Goal: Task Accomplishment & Management: Manage account settings

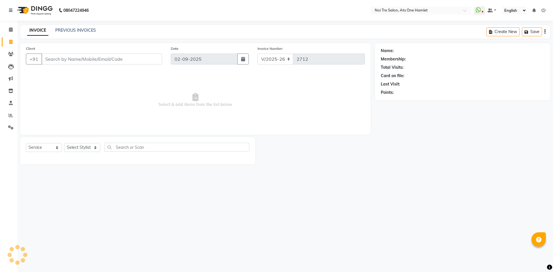
select select "5096"
select select "service"
click at [88, 60] on input "Client" at bounding box center [101, 59] width 121 height 11
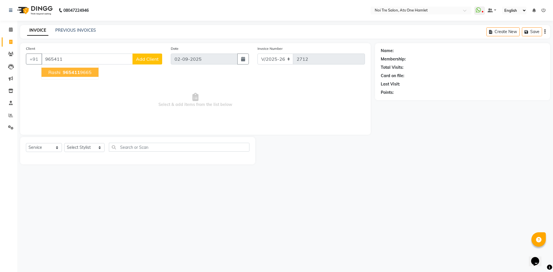
click at [82, 74] on ngb-highlight "965411 9665" at bounding box center [77, 72] width 30 height 6
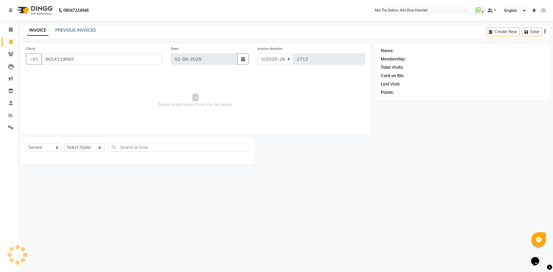
type input "9654119665"
click at [84, 146] on select "Select Stylist [PERSON_NAME] [PERSON_NAME] [PERSON_NAME] [PERSON_NAME] 104 [PER…" at bounding box center [84, 147] width 40 height 9
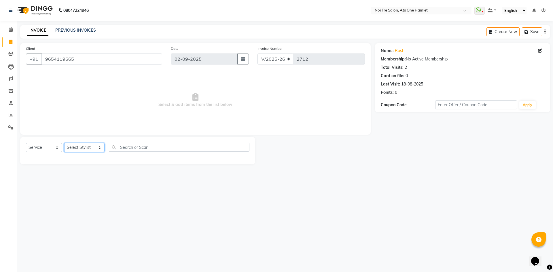
select select "37817"
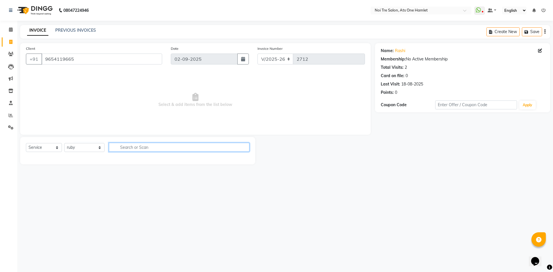
click at [143, 147] on input "text" at bounding box center [179, 147] width 141 height 9
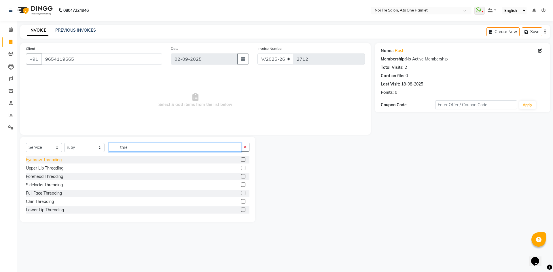
type input "thre"
click at [43, 159] on div "Eyebrow Threading" at bounding box center [44, 160] width 36 height 6
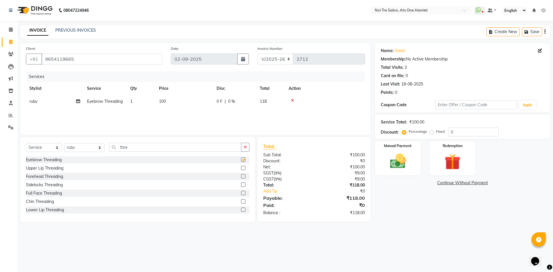
checkbox input "false"
click at [414, 208] on div "Name: Rashi Membership: No Active Membership Total Visits: 2 Card on file: 0 La…" at bounding box center [464, 132] width 179 height 179
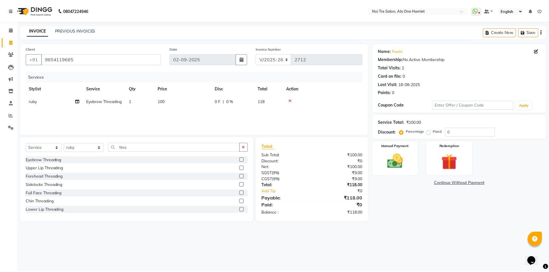
scroll to position [0, 3]
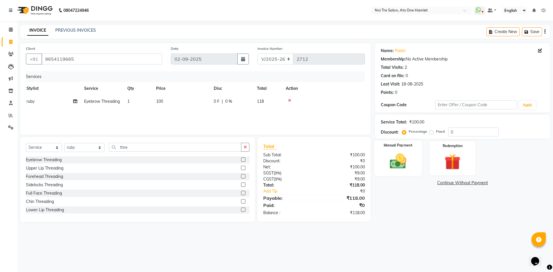
click at [413, 150] on div "Manual Payment" at bounding box center [398, 158] width 48 height 35
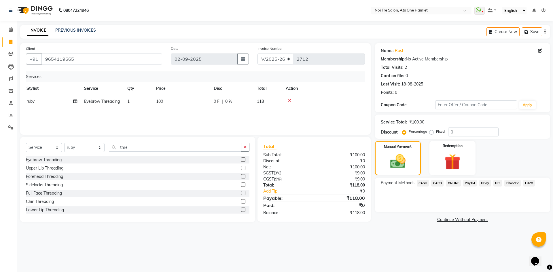
click at [457, 184] on span "ONLINE" at bounding box center [453, 183] width 15 height 7
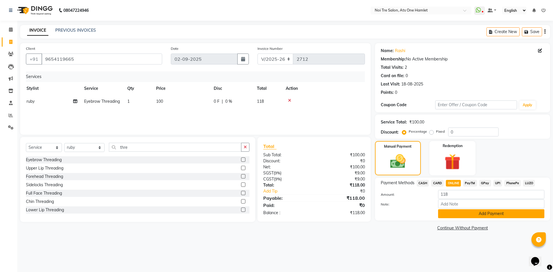
click at [469, 215] on button "Add Payment" at bounding box center [491, 213] width 106 height 9
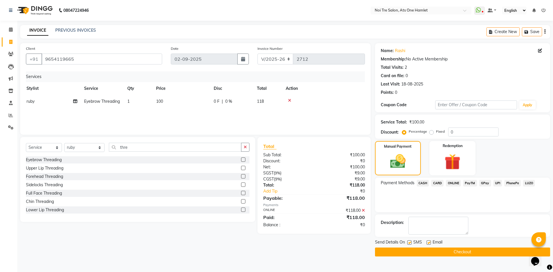
click at [470, 249] on button "Checkout" at bounding box center [462, 252] width 175 height 9
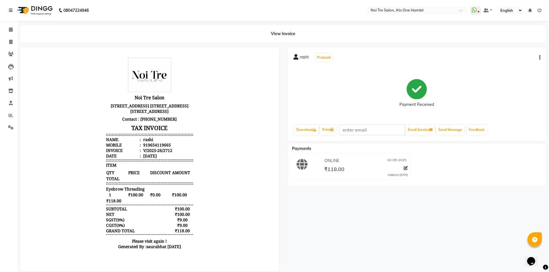
drag, startPoint x: 459, startPoint y: 235, endPoint x: 449, endPoint y: 242, distance: 11.6
click at [450, 240] on div "rashi Prebook Payment Received Download Print Email Invoice Send Message Feedba…" at bounding box center [416, 159] width 267 height 224
click at [5, 42] on link "Invoice" at bounding box center [9, 42] width 14 height 10
select select "service"
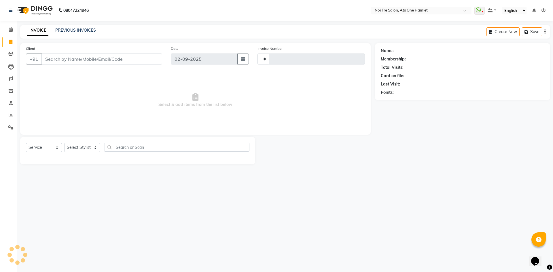
type input "2713"
select select "5096"
click at [80, 153] on div "Select Service Product Membership Package Voucher Prepaid Gift Card Select Styl…" at bounding box center [137, 150] width 223 height 14
click at [86, 149] on select "Select Stylist" at bounding box center [82, 147] width 36 height 9
select select "32080"
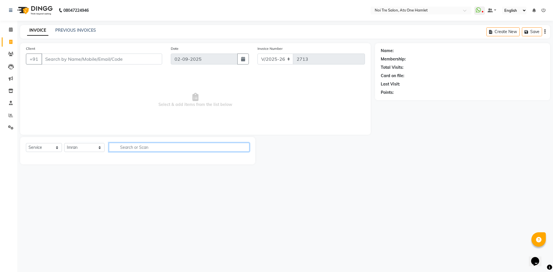
click at [148, 149] on input "text" at bounding box center [179, 147] width 141 height 9
type input "blo"
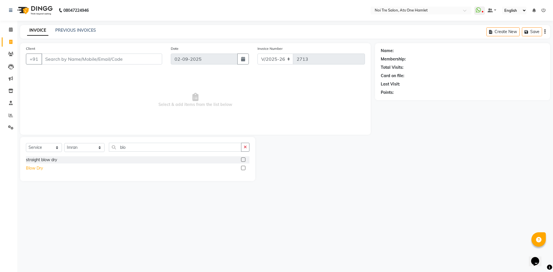
click at [38, 167] on div "Blow Dry" at bounding box center [34, 168] width 17 height 6
checkbox input "false"
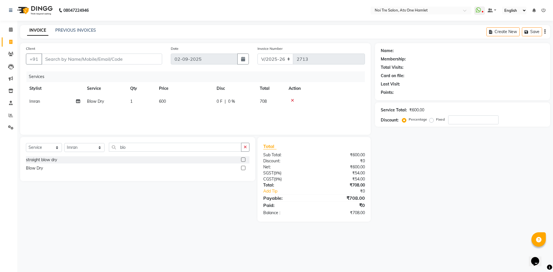
click at [158, 103] on td "600" at bounding box center [185, 101] width 58 height 13
select select "32080"
drag, startPoint x: 182, startPoint y: 103, endPoint x: 166, endPoint y: 106, distance: 16.9
click at [166, 106] on tr "aamir Abhishekh AJEET Ali Anuradha ARSH atique ATUL 104 AZAD Bhawana chahat Cha…" at bounding box center [195, 106] width 339 height 22
drag, startPoint x: 194, startPoint y: 108, endPoint x: 183, endPoint y: 109, distance: 10.9
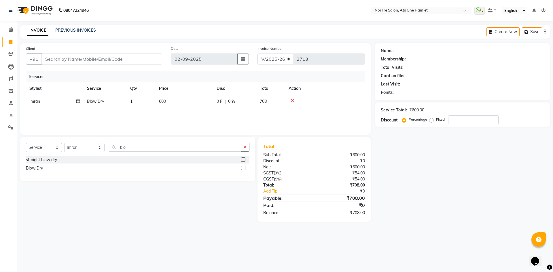
click at [183, 109] on div "Services Stylist Service Qty Price Disc Total Action Imran Blow Dry 1 600 0 F |…" at bounding box center [195, 100] width 339 height 58
click at [180, 107] on td "600" at bounding box center [185, 101] width 58 height 13
select select "32080"
click at [125, 104] on tr "aamir Abhishekh AJEET Ali Anuradha ARSH atique ATUL 104 AZAD Bhawana chahat Cha…" at bounding box center [195, 106] width 339 height 22
type input "750"
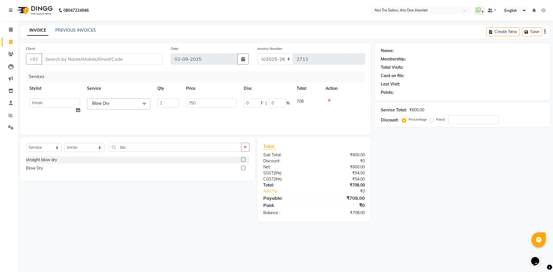
click at [161, 139] on div "Select Service Product Membership Package Voucher Prepaid Gift Card Select Styl…" at bounding box center [137, 159] width 235 height 44
click at [117, 103] on td "Blow Dry" at bounding box center [105, 101] width 43 height 13
select select "32080"
click at [163, 104] on input "1" at bounding box center [168, 102] width 22 height 9
drag, startPoint x: 163, startPoint y: 104, endPoint x: 150, endPoint y: 104, distance: 13.3
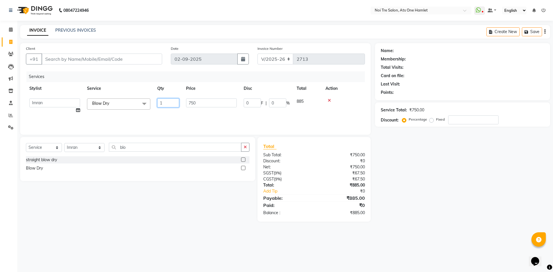
click at [150, 104] on tr "aamir Abhishekh AJEET Ali Anuradha ARSH atique ATUL 104 AZAD Bhawana chahat Cha…" at bounding box center [195, 106] width 339 height 22
type input "2"
click at [204, 146] on input "blo" at bounding box center [175, 147] width 132 height 9
click at [170, 99] on td "750" at bounding box center [185, 101] width 58 height 13
select select "32080"
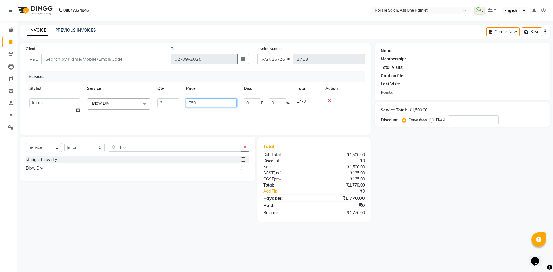
drag, startPoint x: 198, startPoint y: 101, endPoint x: 176, endPoint y: 104, distance: 22.1
click at [176, 104] on tr "aamir Abhishekh AJEET Ali Anuradha ARSH atique ATUL 104 AZAD Bhawana chahat Cha…" at bounding box center [195, 106] width 339 height 22
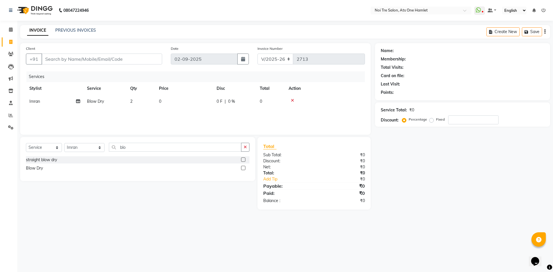
click at [169, 101] on td "0" at bounding box center [185, 101] width 58 height 13
select select "32080"
click at [186, 102] on input "0" at bounding box center [211, 102] width 51 height 9
click at [192, 102] on input "0" at bounding box center [211, 102] width 51 height 9
type input "1050"
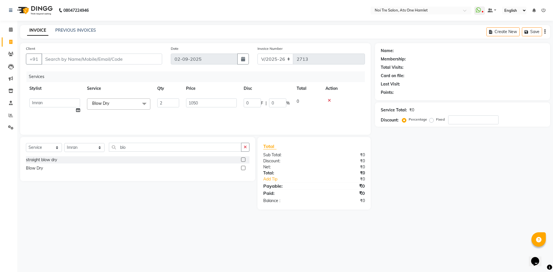
click at [189, 136] on div "Client +91 Date 02-09-2025 Invoice Number V/2025 V/2025-26 2713 Services Stylis…" at bounding box center [195, 126] width 359 height 166
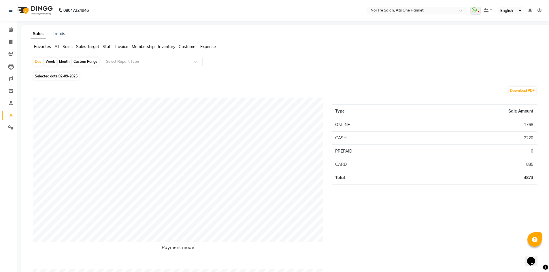
click at [108, 49] on span "Staff" at bounding box center [107, 46] width 9 height 5
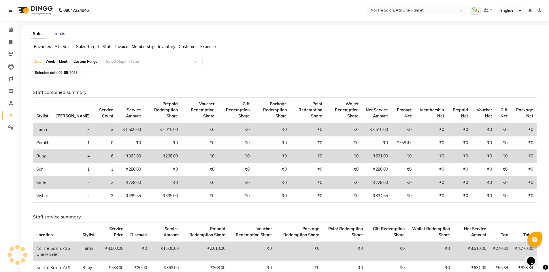
click at [118, 67] on div "Day Week Month Custom Range Select Report Type" at bounding box center [286, 62] width 506 height 10
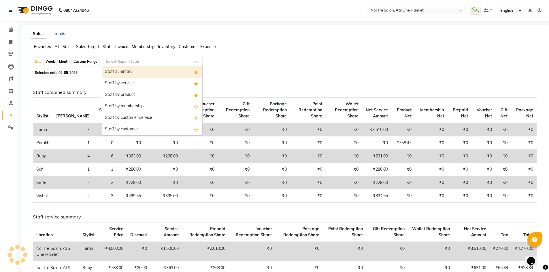
click at [122, 63] on input "text" at bounding box center [146, 62] width 83 height 6
click at [120, 75] on div "Staff summary" at bounding box center [152, 72] width 100 height 12
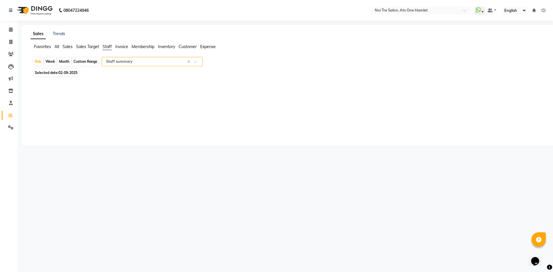
select select "full_report"
select select "csv"
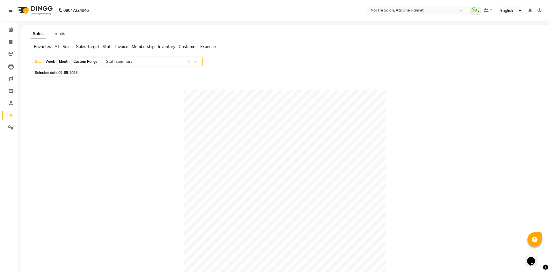
click at [67, 63] on div "Month" at bounding box center [64, 62] width 13 height 8
select select "9"
select select "2025"
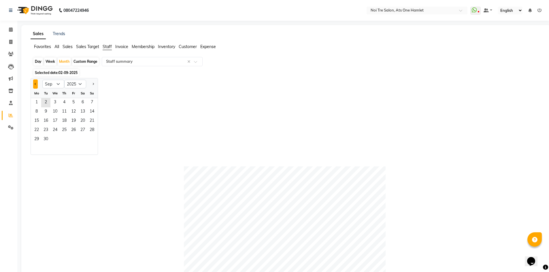
click at [35, 83] on button "Previous month" at bounding box center [35, 83] width 5 height 9
select select "8"
click at [73, 101] on span "1" at bounding box center [73, 102] width 9 height 9
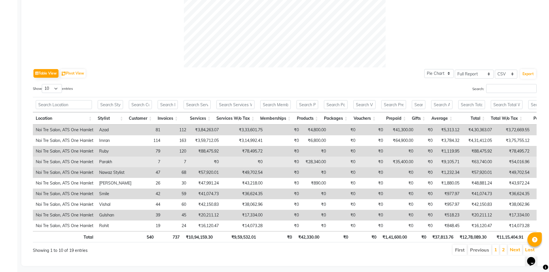
scroll to position [224, 0]
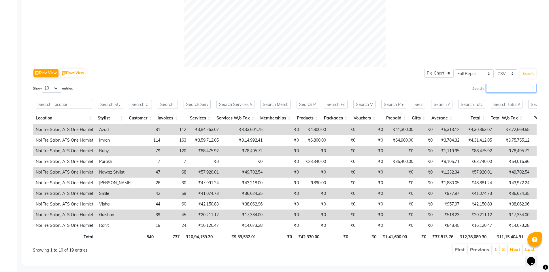
click at [506, 89] on input "Search:" at bounding box center [511, 88] width 50 height 9
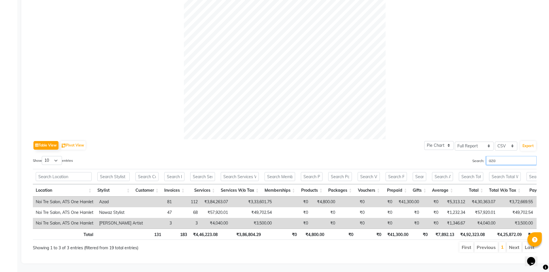
scroll to position [139, 0]
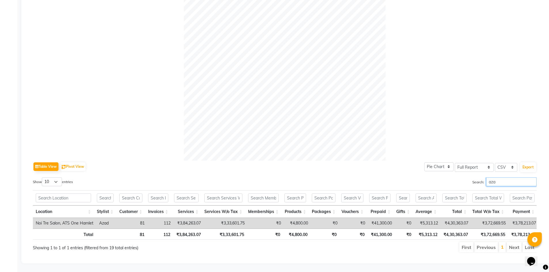
type input "aza"
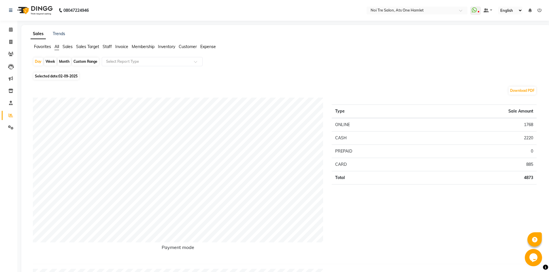
click at [108, 48] on span "Staff" at bounding box center [107, 46] width 9 height 5
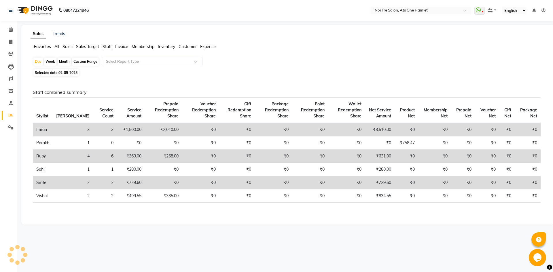
click at [126, 64] on input "text" at bounding box center [146, 62] width 83 height 6
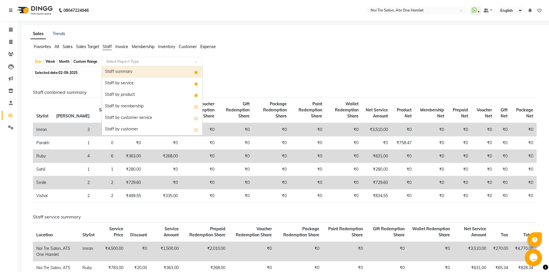
click at [132, 73] on div "Staff summary" at bounding box center [152, 72] width 100 height 12
select select "full_report"
select select "csv"
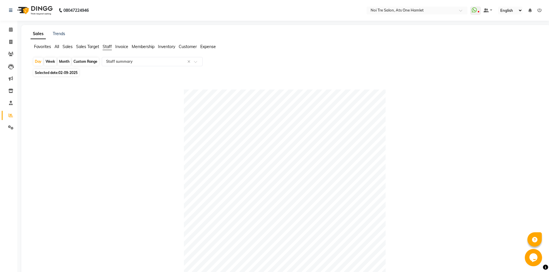
click at [67, 60] on div "Month" at bounding box center [64, 62] width 13 height 8
select select "9"
select select "2025"
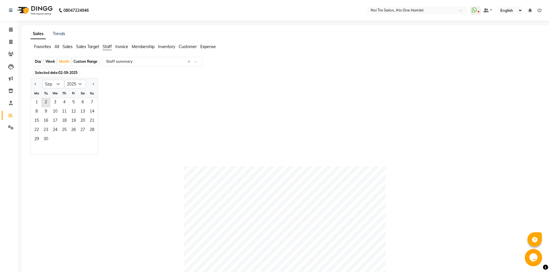
click at [32, 86] on div at bounding box center [37, 83] width 12 height 9
drag, startPoint x: 32, startPoint y: 85, endPoint x: 37, endPoint y: 83, distance: 5.8
click at [32, 85] on div at bounding box center [37, 83] width 12 height 9
click at [37, 83] on button "Previous month" at bounding box center [35, 83] width 5 height 9
select select "8"
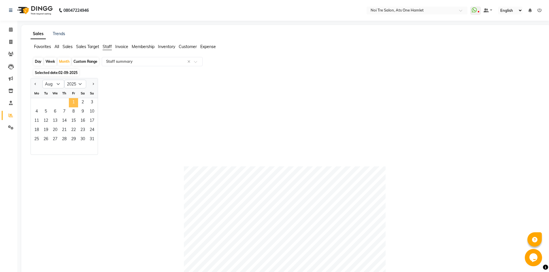
click at [76, 103] on span "1" at bounding box center [73, 102] width 9 height 9
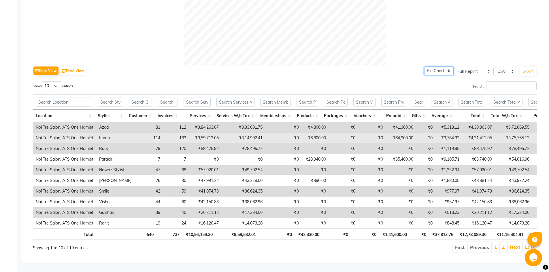
scroll to position [231, 0]
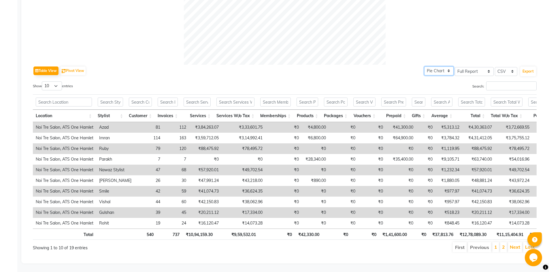
select select "bar"
click at [515, 81] on input "Search:" at bounding box center [511, 85] width 50 height 9
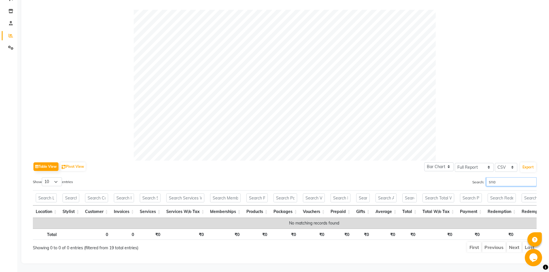
scroll to position [88, 0]
type input "s"
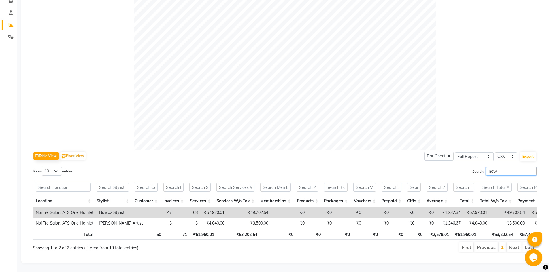
scroll to position [99, 0]
click at [519, 167] on input "nawa" at bounding box center [511, 171] width 50 height 9
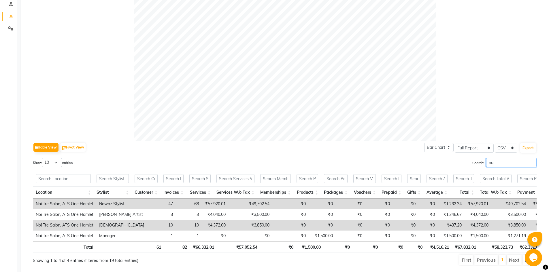
type input "n"
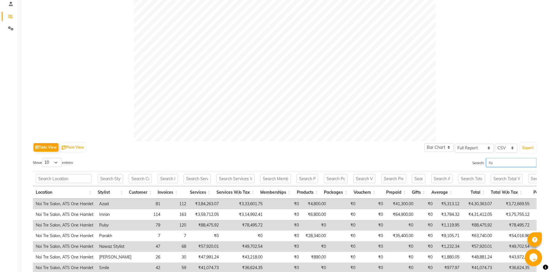
scroll to position [88, 0]
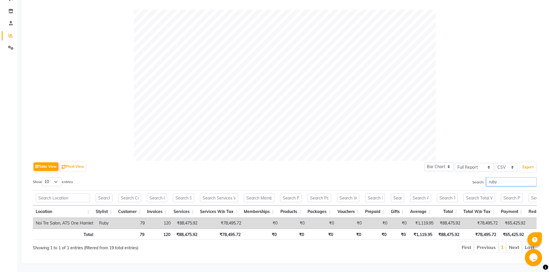
click at [502, 177] on input "ruby" at bounding box center [511, 181] width 50 height 9
type input "r"
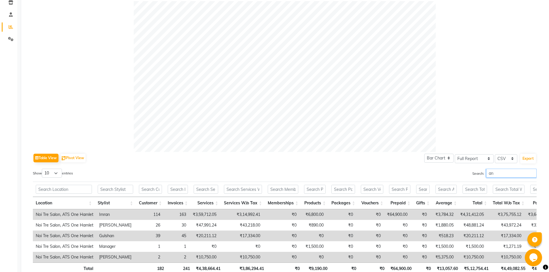
scroll to position [99, 0]
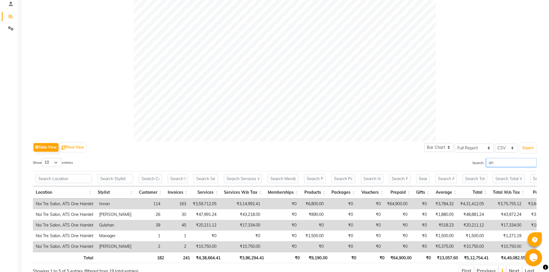
type input "a"
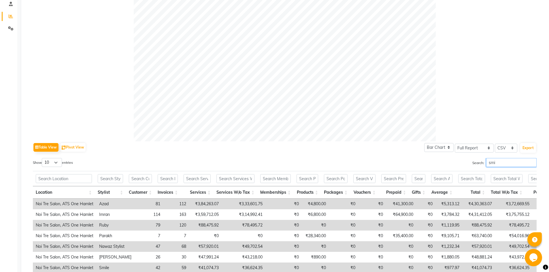
scroll to position [88, 0]
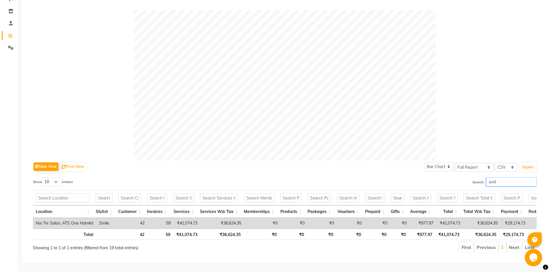
drag, startPoint x: 494, startPoint y: 170, endPoint x: 488, endPoint y: 172, distance: 6.5
click at [494, 177] on input "smil" at bounding box center [511, 181] width 50 height 9
drag, startPoint x: 488, startPoint y: 172, endPoint x: 477, endPoint y: 176, distance: 11.0
click at [477, 177] on label "Search: smil" at bounding box center [504, 181] width 64 height 9
click at [486, 177] on input "smil" at bounding box center [511, 181] width 50 height 9
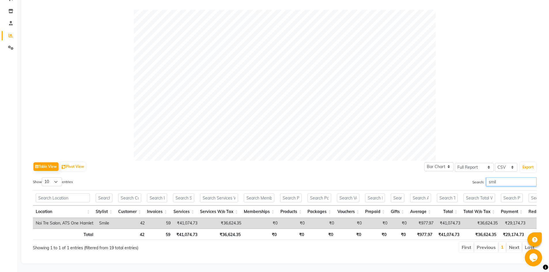
drag, startPoint x: 500, startPoint y: 172, endPoint x: 474, endPoint y: 178, distance: 26.8
click at [474, 178] on div "Search: smil" at bounding box center [412, 182] width 247 height 11
type input "v"
type input "p"
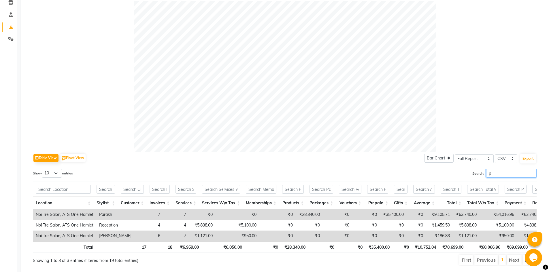
scroll to position [99, 0]
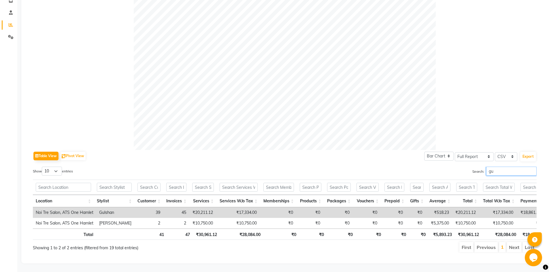
type input "g"
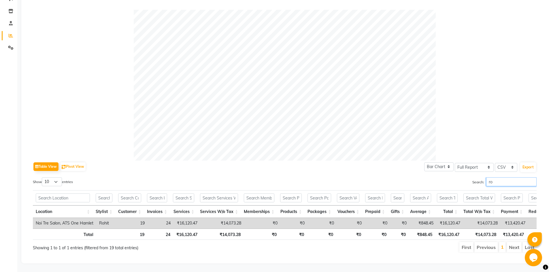
scroll to position [88, 0]
type input "r"
type input "s"
type input "rohi"
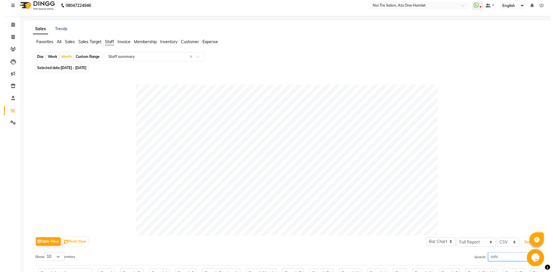
scroll to position [0, 0]
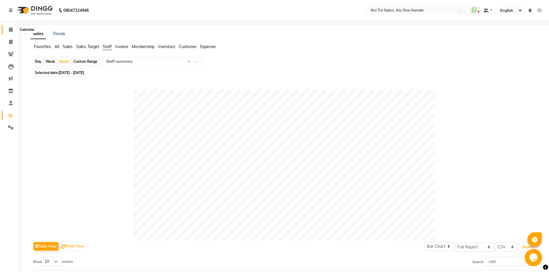
click at [14, 27] on span at bounding box center [11, 29] width 10 height 7
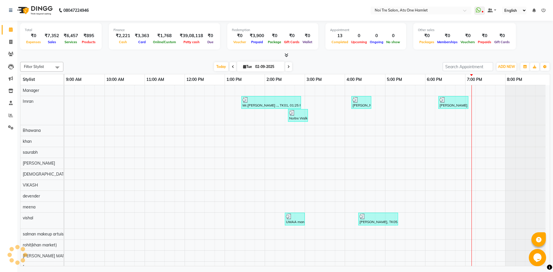
scroll to position [8, 0]
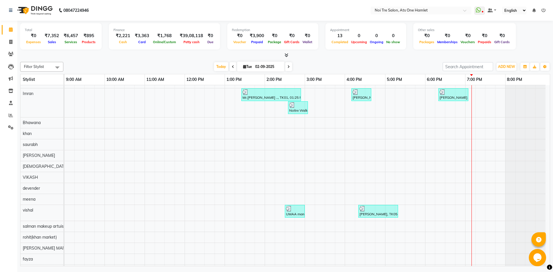
click at [59, 62] on div "Filter Stylist Select All NAWAZ STYLIST aamir Abhishekh AJEET Ali Anuradha ARSH…" at bounding box center [285, 163] width 530 height 207
click at [8, 117] on span at bounding box center [11, 115] width 10 height 7
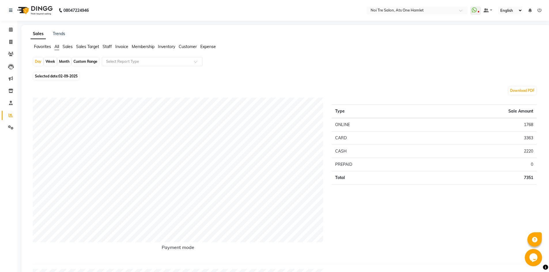
click at [110, 46] on span "Staff" at bounding box center [107, 46] width 9 height 5
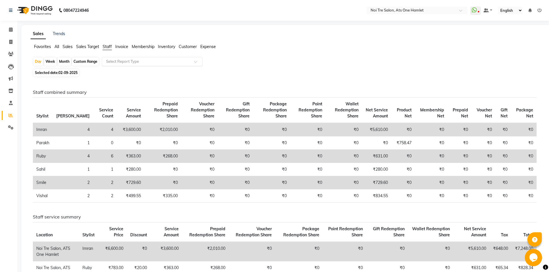
click at [112, 62] on input "text" at bounding box center [146, 62] width 83 height 6
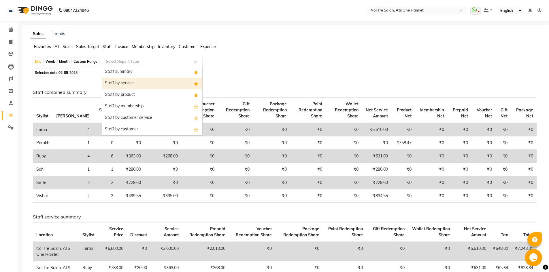
click at [120, 85] on div "Staff by service" at bounding box center [152, 84] width 100 height 12
select select "full_report"
select select "csv"
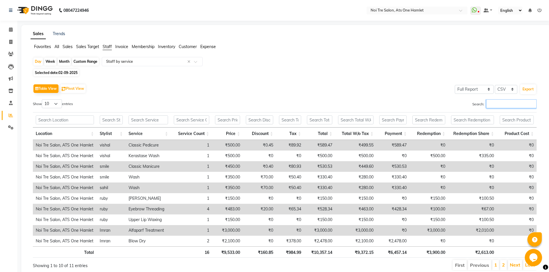
click at [493, 103] on input "Search:" at bounding box center [511, 103] width 50 height 9
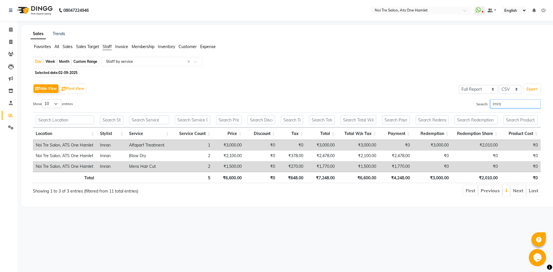
type input "imran"
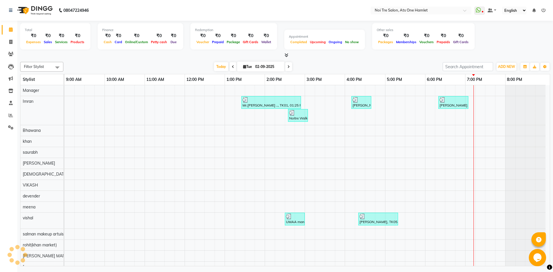
scroll to position [8, 0]
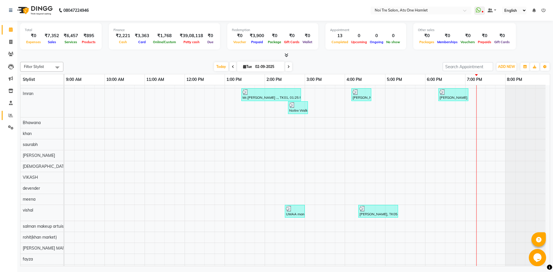
drag, startPoint x: 12, startPoint y: 113, endPoint x: 14, endPoint y: 109, distance: 4.0
click at [12, 113] on icon at bounding box center [11, 115] width 4 height 4
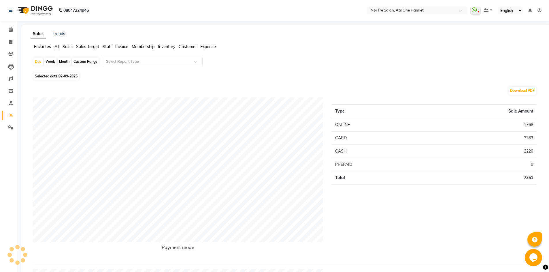
click at [110, 50] on li "Staff" at bounding box center [107, 47] width 9 height 6
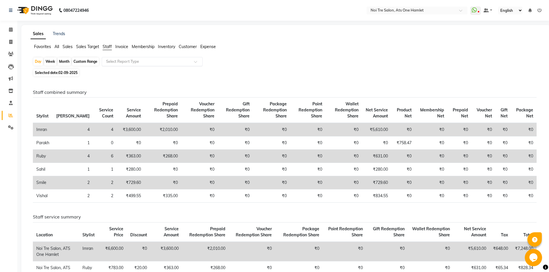
drag, startPoint x: 126, startPoint y: 61, endPoint x: 126, endPoint y: 65, distance: 3.5
click at [126, 63] on input "text" at bounding box center [146, 62] width 83 height 6
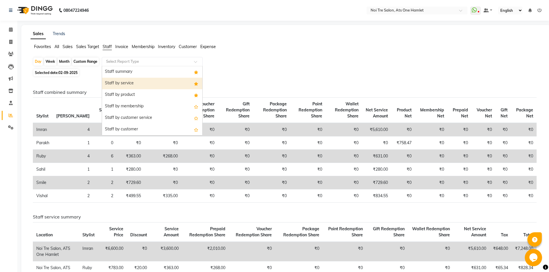
click at [131, 80] on div "Staff by service" at bounding box center [152, 84] width 100 height 12
select select "full_report"
select select "csv"
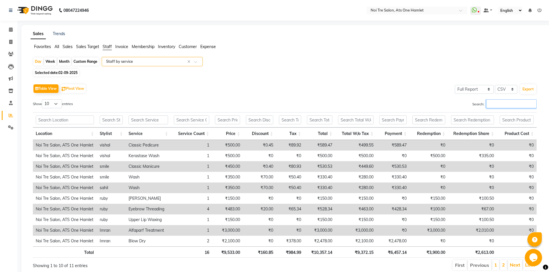
click at [505, 105] on input "Search:" at bounding box center [511, 103] width 50 height 9
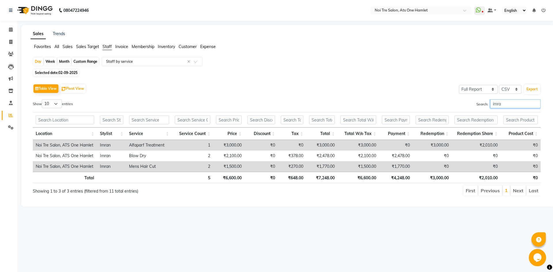
type input "imra"
drag, startPoint x: 360, startPoint y: 179, endPoint x: 369, endPoint y: 179, distance: 9.8
click at [369, 179] on th "₹6,600.00" at bounding box center [358, 177] width 41 height 11
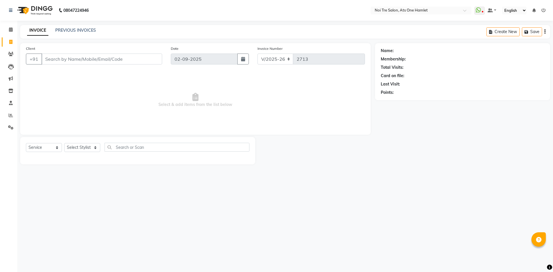
select select "5096"
select select "service"
click at [80, 148] on select "Select Stylist [PERSON_NAME] [PERSON_NAME] [PERSON_NAME] [PERSON_NAME] 104 [PER…" at bounding box center [84, 147] width 40 height 9
select select "32080"
click at [141, 147] on input "text" at bounding box center [179, 147] width 141 height 9
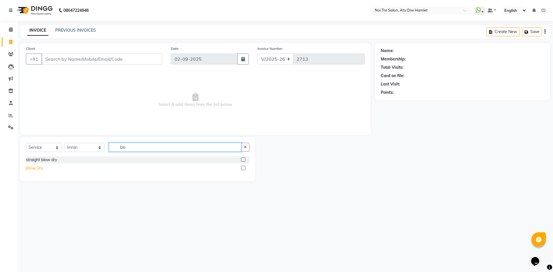
type input "blo"
click at [39, 168] on div "Blow Dry" at bounding box center [34, 168] width 17 height 6
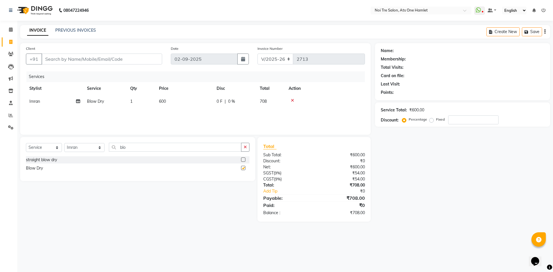
checkbox input "false"
click at [175, 99] on td "600" at bounding box center [185, 101] width 58 height 13
select select "32080"
drag, startPoint x: 198, startPoint y: 100, endPoint x: 164, endPoint y: 102, distance: 34.9
click at [164, 102] on tr "[PERSON_NAME] [PERSON_NAME] [PERSON_NAME] [PERSON_NAME] 104 [PERSON_NAME] deepa…" at bounding box center [195, 106] width 339 height 22
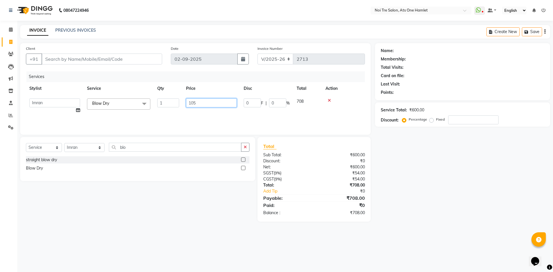
type input "1050"
click at [196, 139] on div "Select Service Product Membership Package Voucher Prepaid Gift Card Select Styl…" at bounding box center [137, 159] width 235 height 44
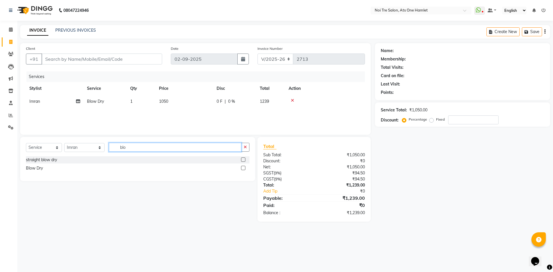
drag, startPoint x: 136, startPoint y: 146, endPoint x: 150, endPoint y: 135, distance: 17.7
click at [136, 146] on input "blo" at bounding box center [175, 147] width 132 height 9
click at [150, 134] on div "Client +91 Date 02-09-2025 Invoice Number V/2025 V/2025-26 2713 Services Stylis…" at bounding box center [195, 89] width 350 height 92
click at [134, 99] on td "1" at bounding box center [141, 101] width 29 height 13
select select "32080"
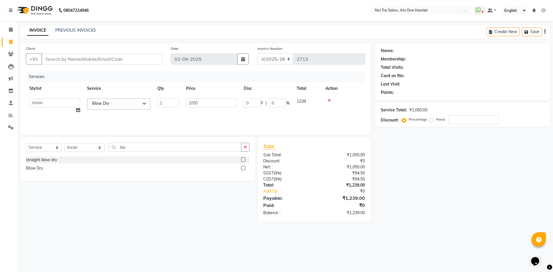
drag, startPoint x: 155, startPoint y: 102, endPoint x: 152, endPoint y: 102, distance: 2.9
click at [152, 102] on tr "aamir Abhishekh AJEET Ali Anuradha ARSH atique ATUL 104 AZAD Bhawana chahat Cha…" at bounding box center [195, 106] width 339 height 22
drag, startPoint x: 168, startPoint y: 99, endPoint x: 150, endPoint y: 101, distance: 18.2
click at [150, 101] on tr "aamir Abhishekh AJEET Ali Anuradha ARSH atique ATUL 104 AZAD Bhawana chahat Cha…" at bounding box center [195, 106] width 339 height 22
type input "2"
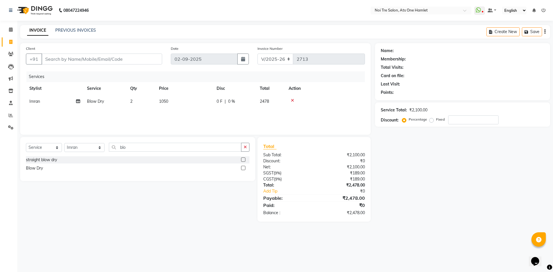
click at [165, 160] on div "straight blow dry" at bounding box center [137, 159] width 223 height 7
click at [135, 55] on input "Client" at bounding box center [101, 59] width 121 height 11
type input "9"
type input "0"
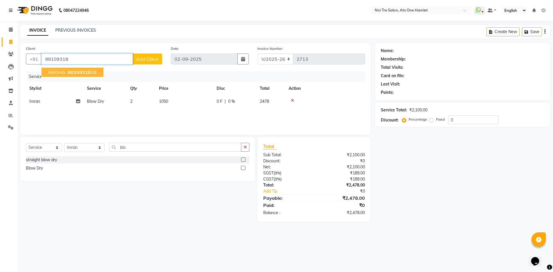
click at [96, 74] on button "MEGHA 98109318 38" at bounding box center [72, 72] width 62 height 9
type input "9810931838"
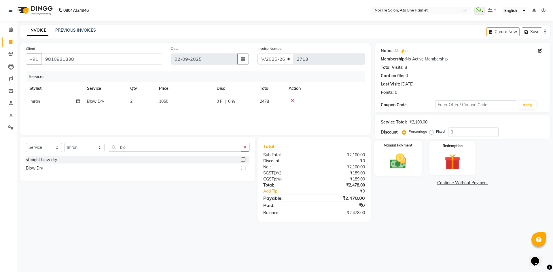
click at [397, 164] on img at bounding box center [397, 161] width 27 height 19
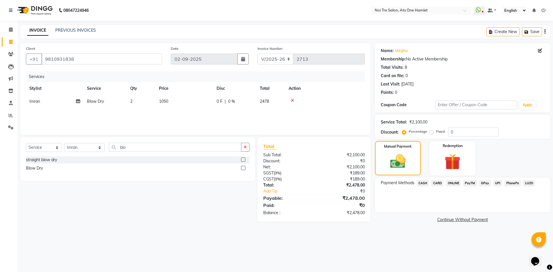
click at [438, 183] on span "CARD" at bounding box center [437, 183] width 12 height 7
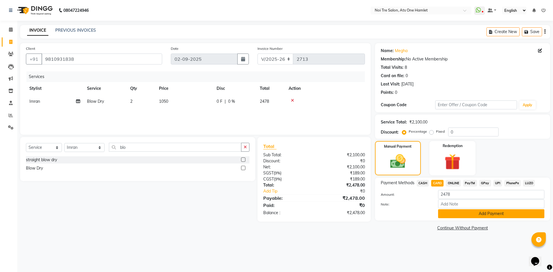
click at [450, 210] on button "Add Payment" at bounding box center [491, 213] width 106 height 9
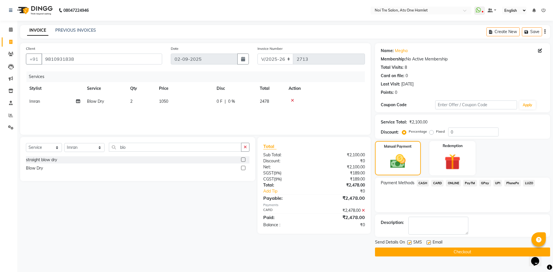
click at [451, 249] on button "Checkout" at bounding box center [462, 252] width 175 height 9
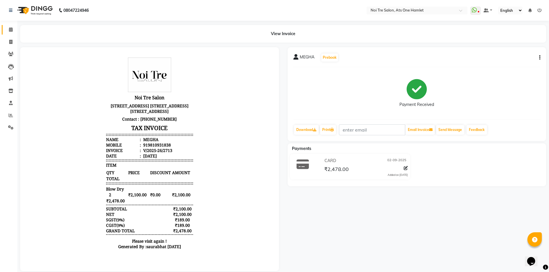
drag, startPoint x: 4, startPoint y: 27, endPoint x: 25, endPoint y: 0, distance: 34.0
click at [4, 27] on link "Calendar" at bounding box center [9, 30] width 14 height 10
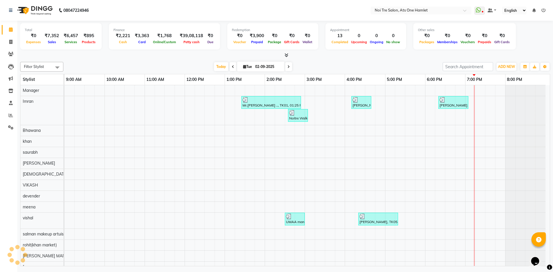
scroll to position [8, 0]
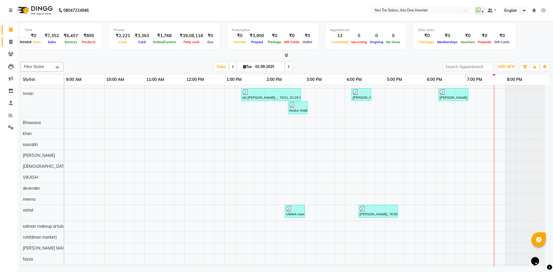
click at [8, 41] on span at bounding box center [11, 42] width 10 height 7
select select "5096"
select select "service"
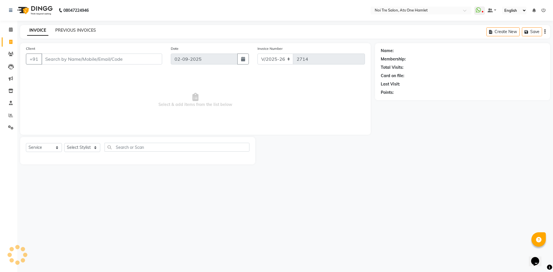
click at [80, 31] on link "PREVIOUS INVOICES" at bounding box center [75, 30] width 41 height 5
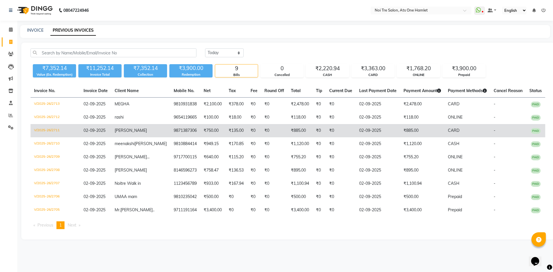
click at [382, 132] on td "02-09-2025" at bounding box center [378, 130] width 44 height 13
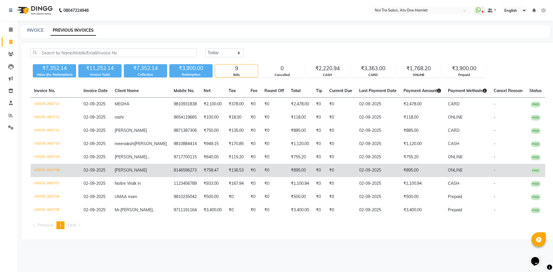
click at [356, 174] on td "02-09-2025" at bounding box center [378, 170] width 44 height 13
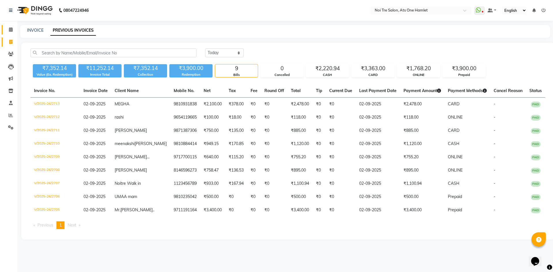
click at [4, 26] on link "Calendar" at bounding box center [9, 30] width 14 height 10
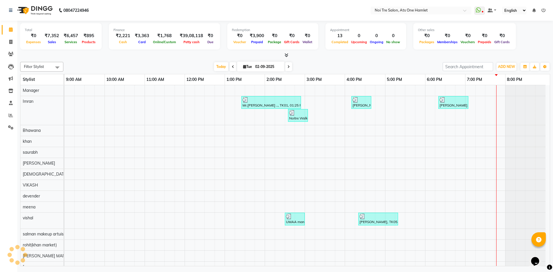
scroll to position [8, 0]
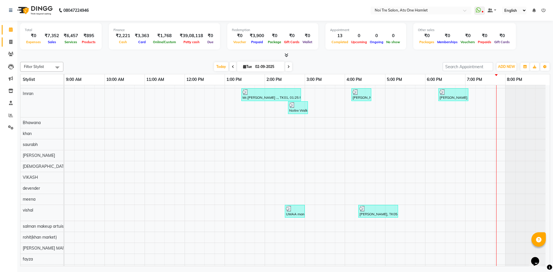
click at [7, 38] on link "Invoice" at bounding box center [9, 42] width 14 height 10
select select "service"
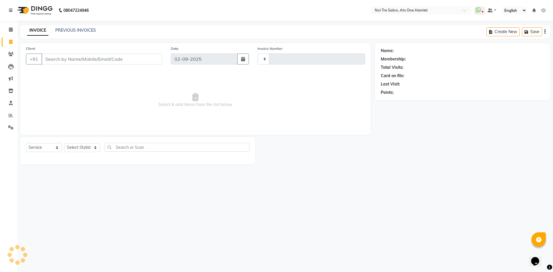
type input "2714"
select select "5096"
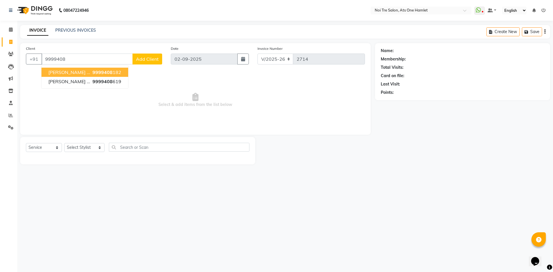
click at [67, 72] on button "Arushi ... 9999408 182" at bounding box center [84, 72] width 87 height 9
type input "9999408182"
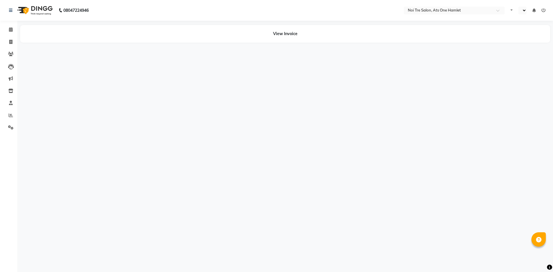
select select "en"
